Goal: Task Accomplishment & Management: Manage account settings

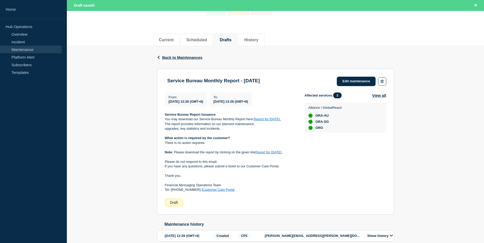
scroll to position [71, 0]
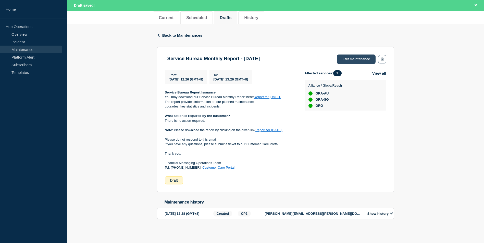
click at [352, 55] on link "Edit maintenance" at bounding box center [355, 59] width 39 height 9
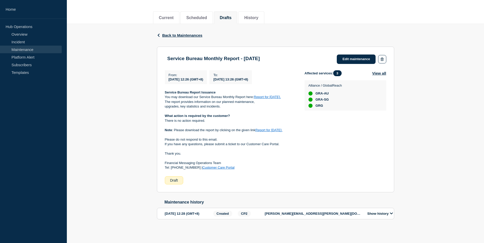
scroll to position [60, 0]
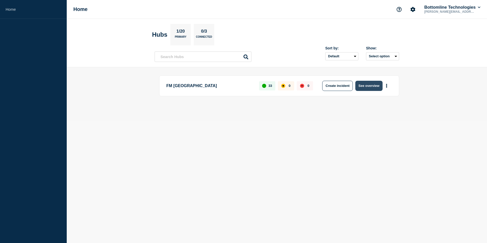
click at [368, 86] on button "See overview" at bounding box center [369, 86] width 27 height 10
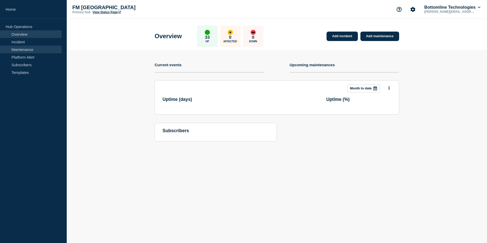
click at [25, 49] on link "Maintenance" at bounding box center [31, 50] width 62 height 8
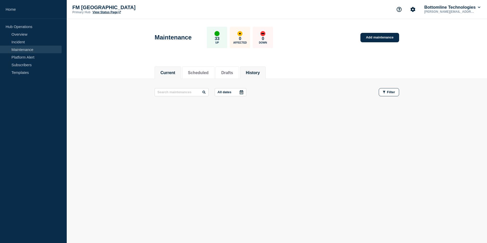
click at [260, 74] on button "History" at bounding box center [253, 73] width 14 height 5
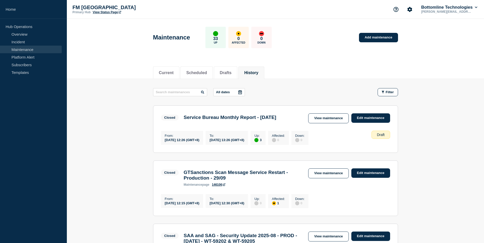
click at [224, 71] on button "Drafts" at bounding box center [225, 73] width 12 height 5
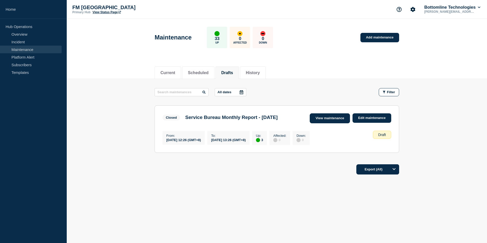
click at [326, 119] on link "View maintenance" at bounding box center [330, 118] width 40 height 10
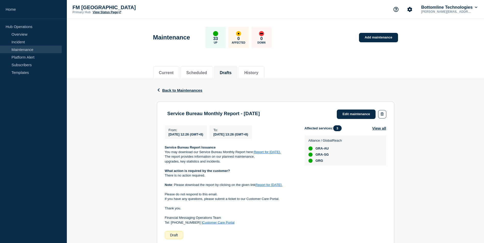
click at [134, 138] on div "Back Back to Maintenances Service Bureau Monthly Report - [DATE] From [DATE] 12…" at bounding box center [275, 185] width 417 height 212
click at [355, 113] on link "Edit maintenance" at bounding box center [355, 114] width 39 height 9
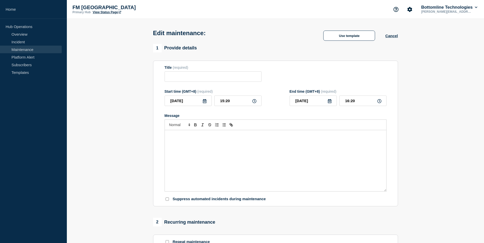
type input "Service Bureau Monthly Report - [DATE]"
type input "12:26"
type input "13:26"
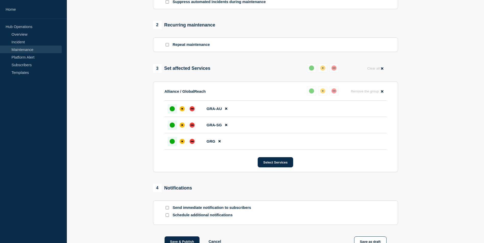
scroll to position [244, 0]
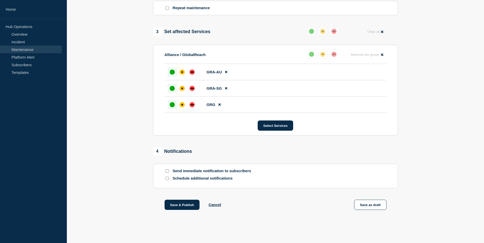
click at [169, 171] on div at bounding box center [166, 171] width 5 height 5
click at [166, 171] on input "Send immediate notification to subscribers" at bounding box center [166, 170] width 3 height 3
checkbox input "true"
click at [118, 160] on section "1 Provide details Title (required) Service Bureau Monthly Report - [DATE] Start…" at bounding box center [275, 16] width 417 height 413
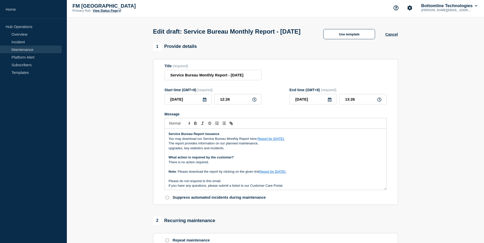
scroll to position [0, 0]
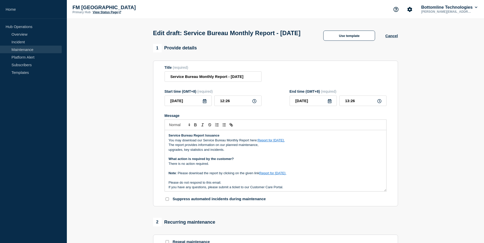
click at [384, 192] on div "Service Bureau Report Issuance You may download our Service Bureau Monthly Repo…" at bounding box center [275, 160] width 222 height 61
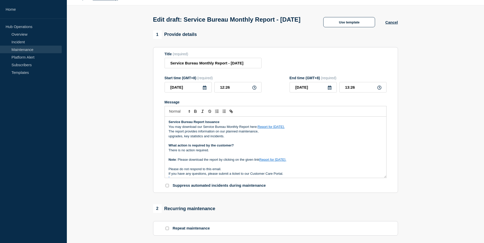
drag, startPoint x: 383, startPoint y: 201, endPoint x: 386, endPoint y: 209, distance: 8.6
click at [384, 231] on div "1 Provide details Title (required) Service Bureau Monthly Report - [DATE] Start…" at bounding box center [275, 236] width 251 height 413
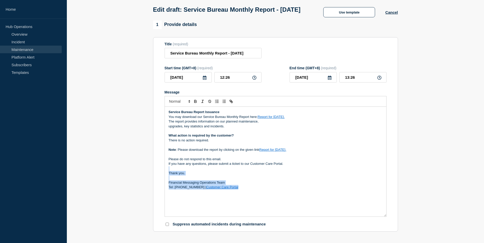
drag, startPoint x: 383, startPoint y: 175, endPoint x: 379, endPoint y: 211, distance: 35.6
click at [382, 215] on div "Service Bureau Report Issuance You may download our Service Bureau Monthly Repo…" at bounding box center [275, 162] width 221 height 110
click at [321, 185] on p "Financial Messaging Operations Team" at bounding box center [275, 182] width 214 height 5
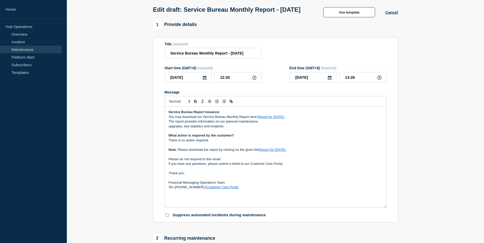
click at [444, 184] on section "1 Provide details Title (required) Service Bureau Monthly Report - [DATE] Start…" at bounding box center [275, 246] width 417 height 453
click at [448, 159] on section "1 Provide details Title (required) Service Bureau Monthly Report - [DATE] Start…" at bounding box center [275, 246] width 417 height 453
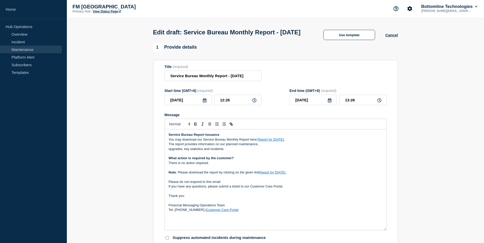
scroll to position [0, 0]
click at [279, 142] on link "Report for [DATE]." at bounding box center [270, 140] width 27 height 4
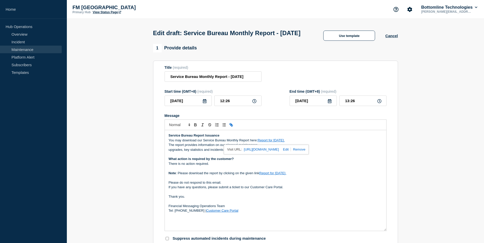
click at [270, 142] on link "Report for [DATE]." at bounding box center [270, 140] width 27 height 4
click at [291, 151] on link at bounding box center [285, 150] width 12 height 4
type input "[URL][DOMAIN_NAME]"
paste input "[URL][DOMAIN_NAME]"
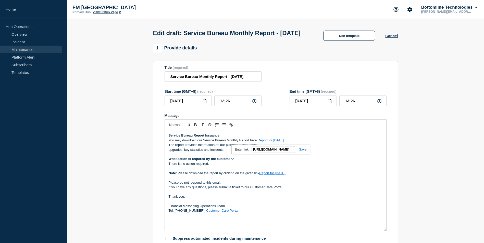
scroll to position [0, 80]
click at [303, 151] on link at bounding box center [301, 150] width 12 height 4
click at [272, 175] on link "Report for [DATE]." at bounding box center [272, 173] width 27 height 4
click at [292, 184] on link at bounding box center [286, 182] width 12 height 4
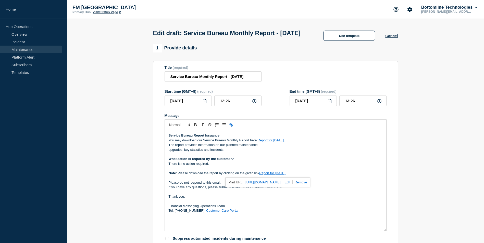
type input "[URL][DOMAIN_NAME]"
paste input "[URL][DOMAIN_NAME]"
type input "[URL][DOMAIN_NAME]"
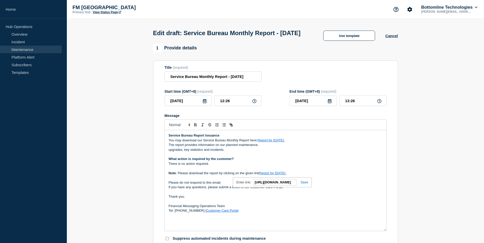
click at [302, 184] on link at bounding box center [302, 182] width 12 height 4
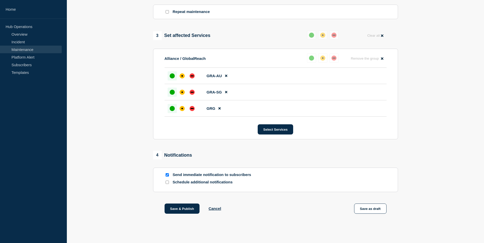
scroll to position [283, 0]
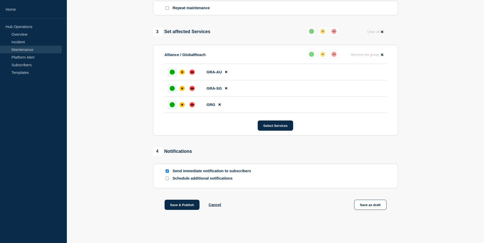
click at [166, 172] on input "Send immediate notification to subscribers" at bounding box center [166, 170] width 3 height 3
checkbox input "false"
click at [375, 207] on button "Save as draft" at bounding box center [370, 205] width 32 height 10
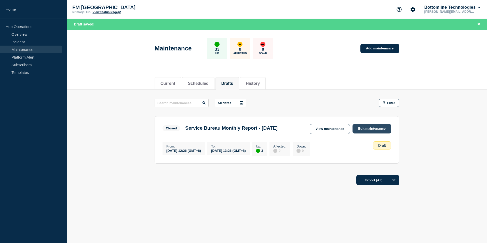
click at [364, 129] on link "Edit maintenance" at bounding box center [372, 128] width 39 height 9
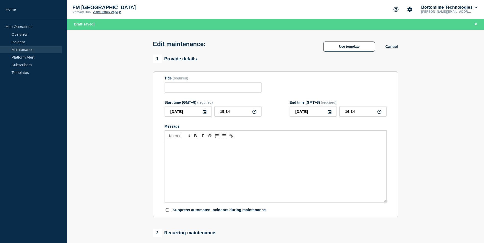
type input "Service Bureau Monthly Report - [DATE]"
type input "12:26"
type input "13:26"
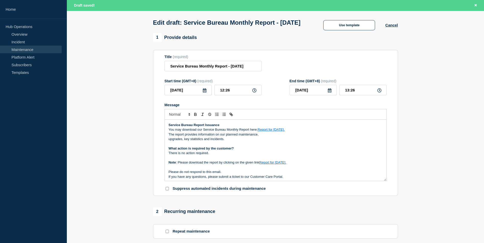
scroll to position [51, 0]
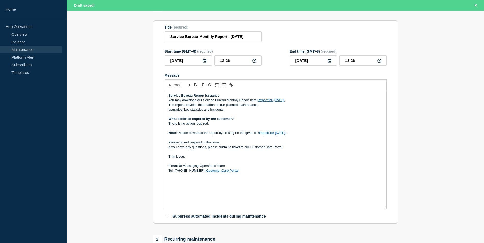
drag, startPoint x: 384, startPoint y: 160, endPoint x: 382, endPoint y: 217, distance: 57.4
click at [382, 209] on div "Service Bureau Report Issuance You may download our Service Bureau Monthly Repo…" at bounding box center [275, 149] width 221 height 119
click at [442, 166] on section "1 Provide details Title (required) Service Bureau Monthly Report - [DATE] Start…" at bounding box center [275, 239] width 417 height 471
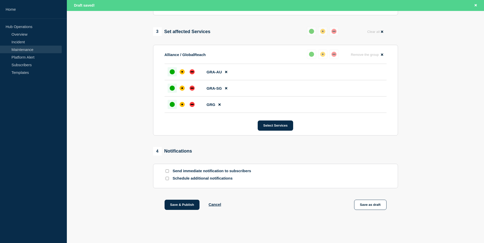
scroll to position [312, 0]
click at [167, 172] on input "Send immediate notification to subscribers" at bounding box center [166, 170] width 3 height 3
checkbox input "true"
click at [372, 206] on button "Save as draft" at bounding box center [370, 205] width 32 height 10
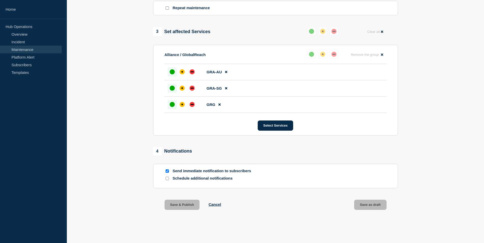
scroll to position [301, 0]
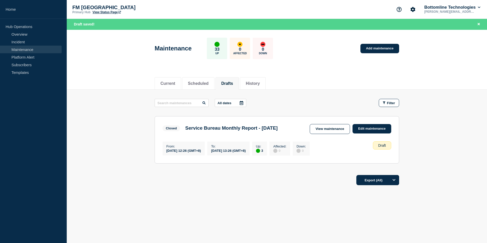
click at [220, 197] on div "Current Scheduled Drafts History Current Scheduled Drafts History All dates Fil…" at bounding box center [277, 148] width 421 height 152
click at [303, 217] on div "Current Scheduled Drafts History Current Scheduled Drafts History All dates Fil…" at bounding box center [277, 148] width 421 height 152
click at [257, 83] on button "History" at bounding box center [253, 83] width 14 height 5
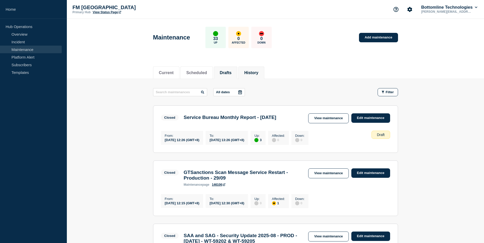
click at [231, 71] on button "Drafts" at bounding box center [225, 73] width 12 height 5
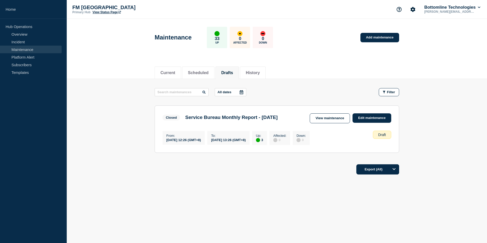
click at [251, 199] on div "Current Scheduled Drafts History Current Scheduled Drafts History All dates Fil…" at bounding box center [277, 137] width 421 height 152
click at [266, 200] on div "Current Scheduled Drafts History Current Scheduled Drafts History All dates Fil…" at bounding box center [277, 137] width 421 height 152
click at [255, 73] on button "History" at bounding box center [253, 73] width 14 height 5
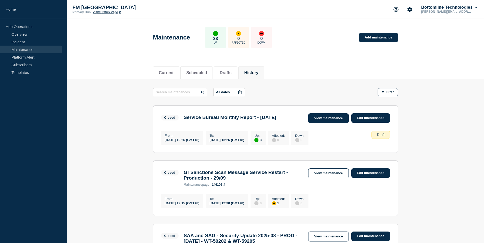
click at [325, 119] on link "View maintenance" at bounding box center [328, 118] width 40 height 10
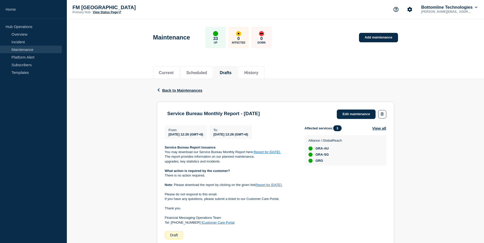
click at [128, 165] on div "Back Back to Maintenances Service Bureau Monthly Report - [DATE] From [DATE] 12…" at bounding box center [275, 192] width 417 height 226
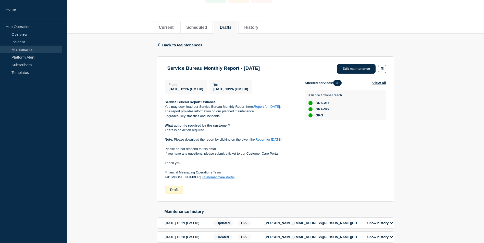
scroll to position [77, 0]
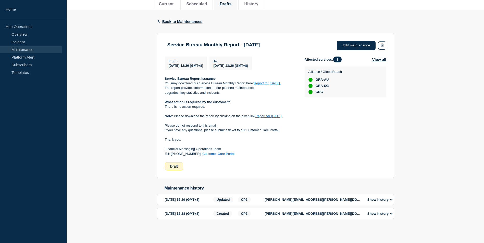
click at [390, 198] on icon at bounding box center [390, 199] width 3 height 3
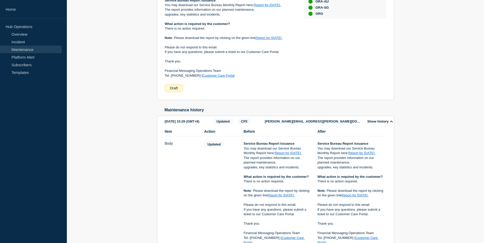
scroll to position [196, 0]
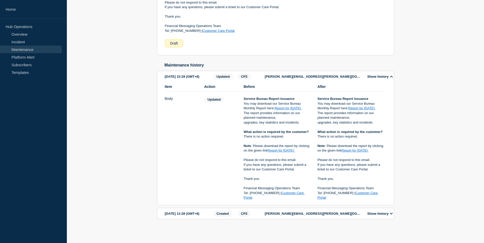
click at [381, 212] on button "Show history" at bounding box center [380, 214] width 29 height 4
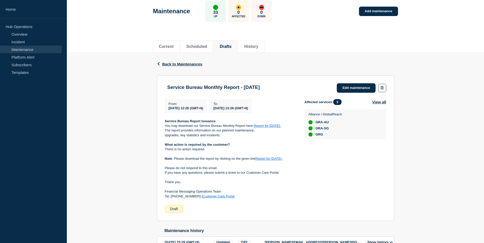
scroll to position [0, 0]
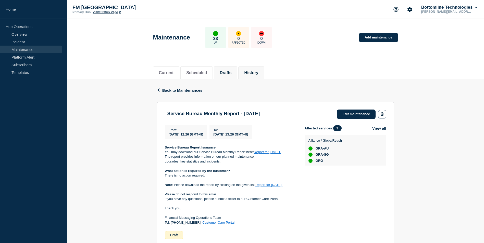
click at [258, 74] on button "History" at bounding box center [251, 73] width 14 height 5
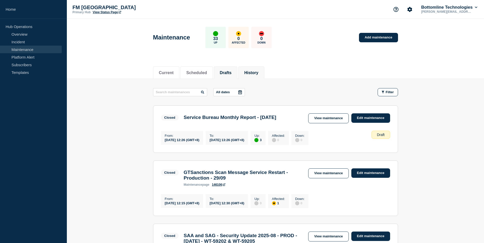
click at [231, 73] on button "Drafts" at bounding box center [225, 73] width 12 height 5
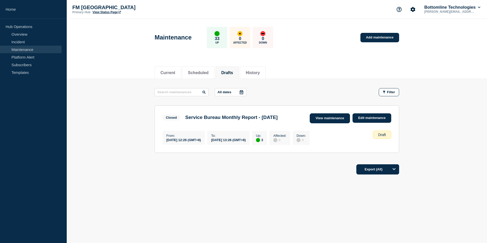
click at [332, 116] on link "View maintenance" at bounding box center [330, 118] width 40 height 10
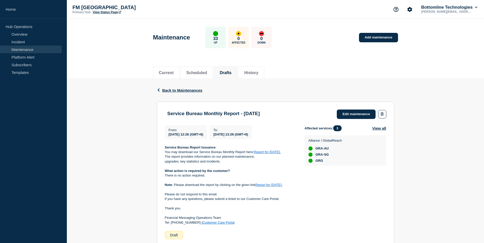
click at [121, 115] on div "Back Back to Maintenances Service Bureau Monthly Report - [DATE] From [DATE] 12…" at bounding box center [275, 192] width 417 height 226
click at [354, 114] on link "Edit maintenance" at bounding box center [355, 114] width 39 height 9
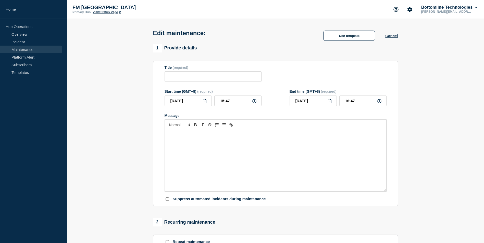
type input "Service Bureau Monthly Report - [DATE]"
type input "12:26"
type input "13:26"
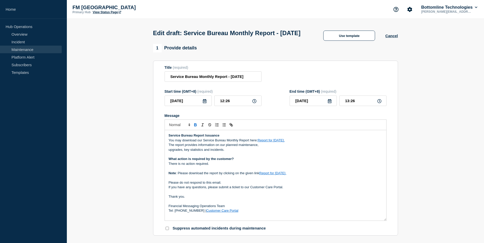
drag, startPoint x: 383, startPoint y: 200, endPoint x: 382, endPoint y: 230, distance: 29.3
click at [382, 221] on div "Service Bureau Report Issuance You may download our Service Bureau Monthly Repo…" at bounding box center [275, 175] width 221 height 90
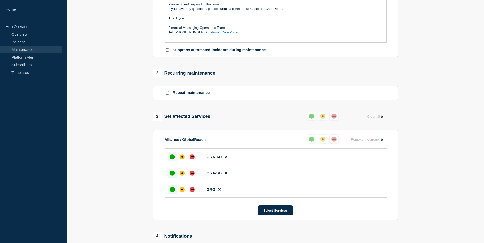
scroll to position [273, 0]
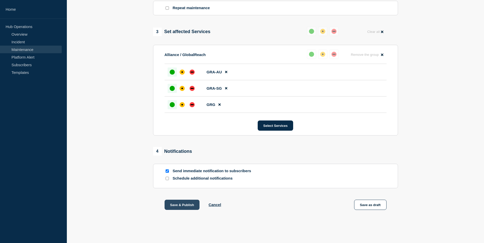
click at [184, 204] on button "Save & Publish" at bounding box center [181, 205] width 35 height 10
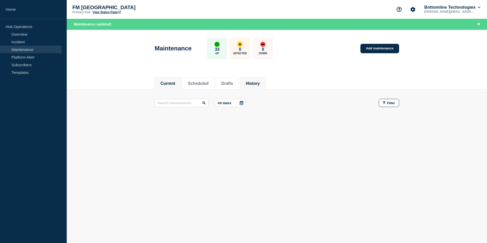
click at [258, 82] on button "History" at bounding box center [253, 83] width 14 height 5
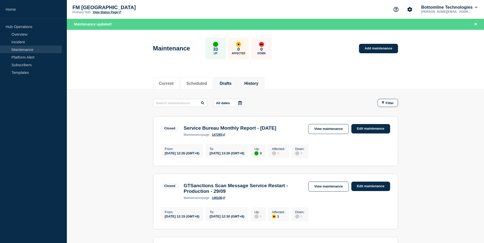
click at [228, 84] on button "Drafts" at bounding box center [225, 83] width 12 height 5
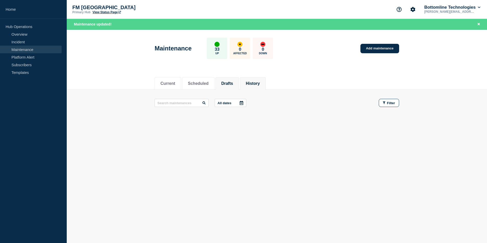
click at [260, 82] on button "History" at bounding box center [253, 83] width 14 height 5
